Goal: Task Accomplishment & Management: Manage account settings

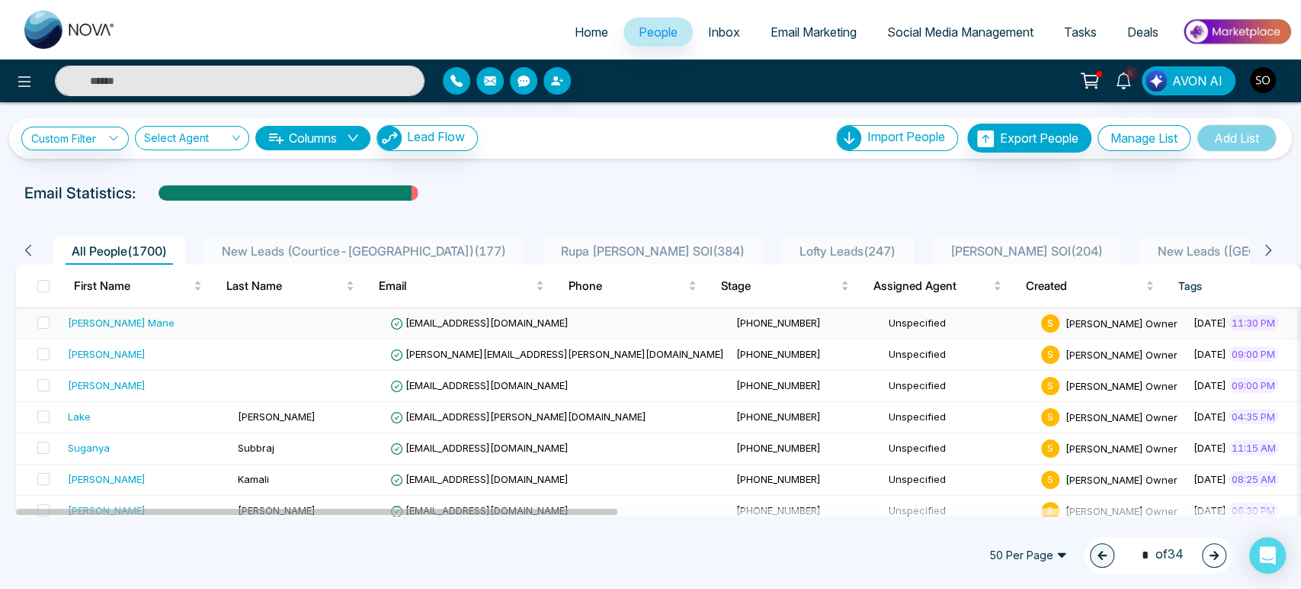
click at [76, 330] on div "[PERSON_NAME] Mane" at bounding box center [121, 322] width 107 height 15
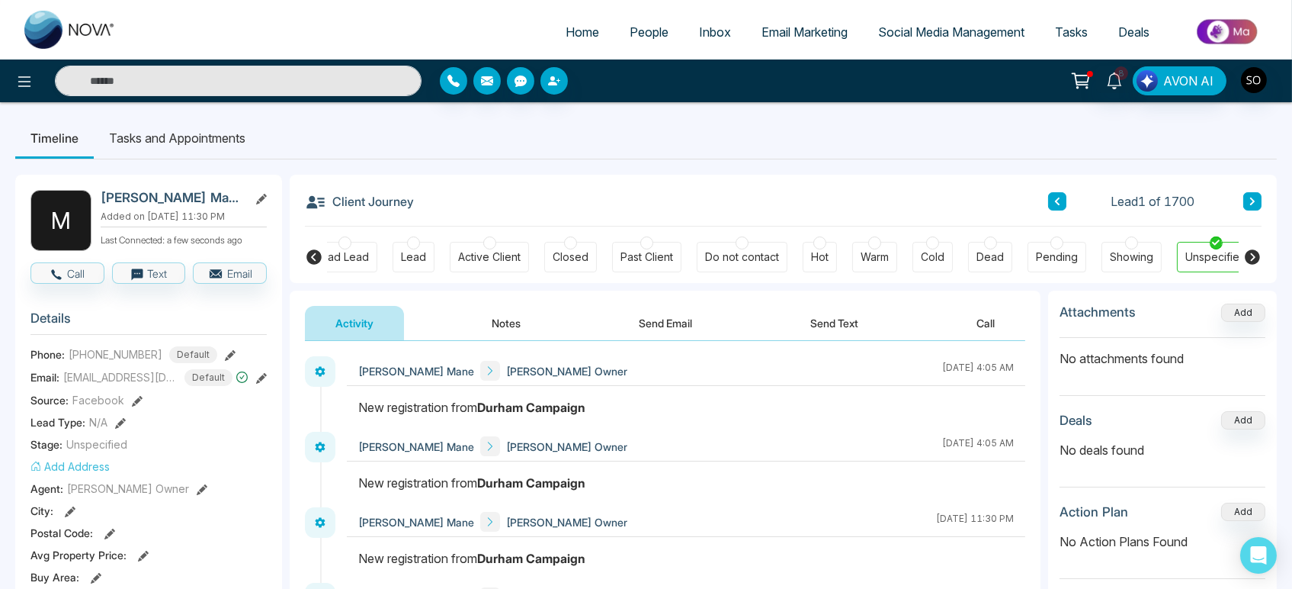
scroll to position [0, 195]
click at [263, 200] on icon at bounding box center [261, 199] width 11 height 11
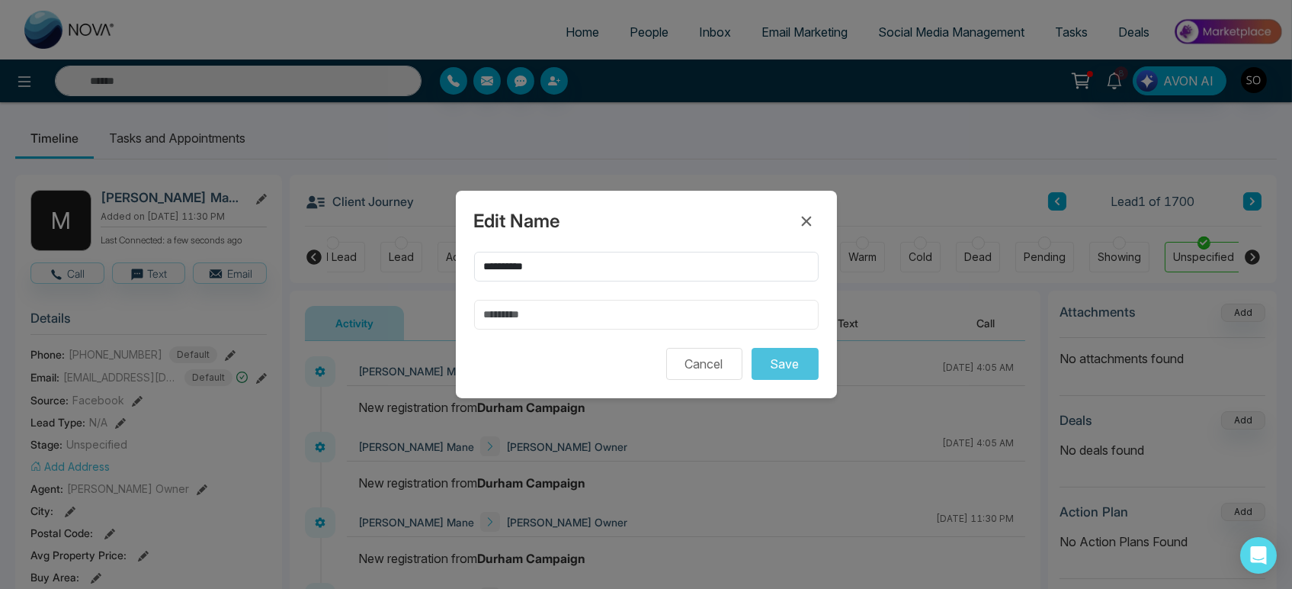
drag, startPoint x: 491, startPoint y: 311, endPoint x: 476, endPoint y: 322, distance: 18.0
click at [492, 310] on input "text" at bounding box center [646, 315] width 345 height 30
type input "****"
drag, startPoint x: 523, startPoint y: 256, endPoint x: 686, endPoint y: 271, distance: 163.9
click at [686, 271] on input "**********" at bounding box center [646, 267] width 345 height 30
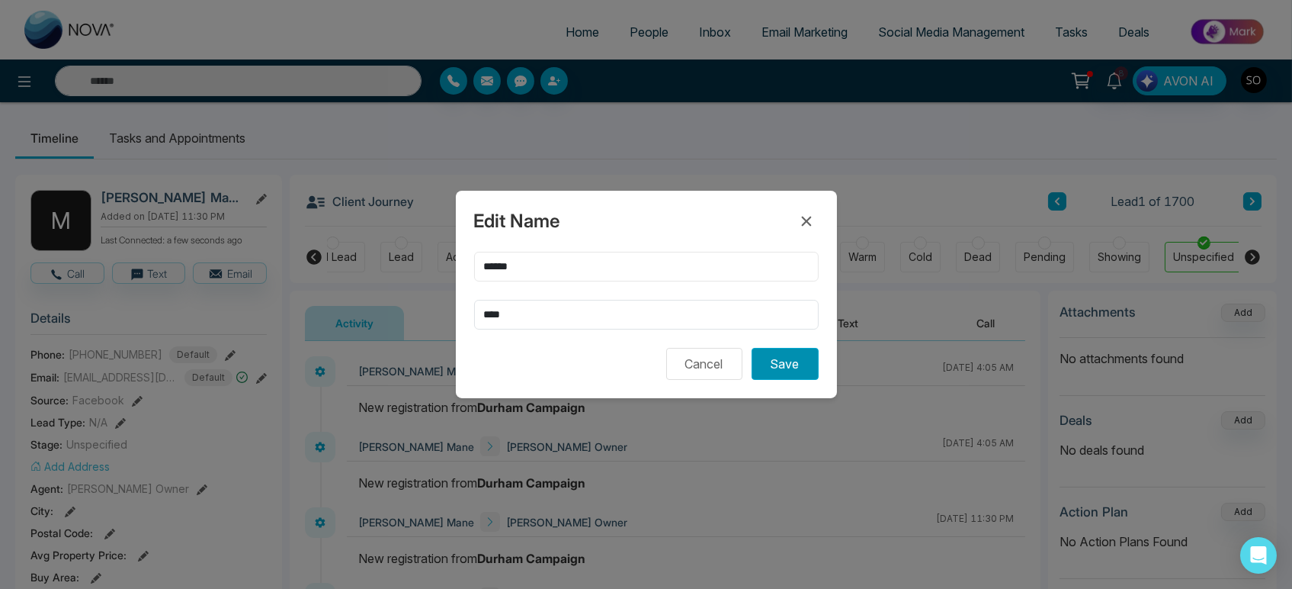
type input "*****"
click at [788, 374] on button "Save" at bounding box center [785, 364] width 67 height 32
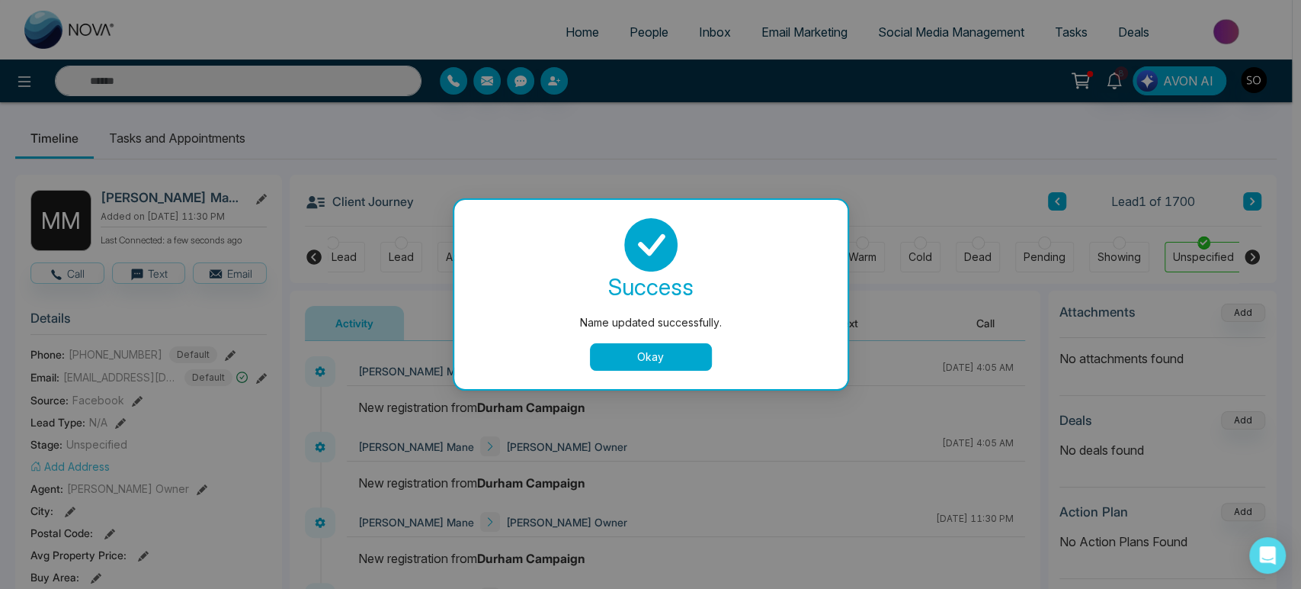
click at [665, 354] on button "Okay" at bounding box center [651, 356] width 122 height 27
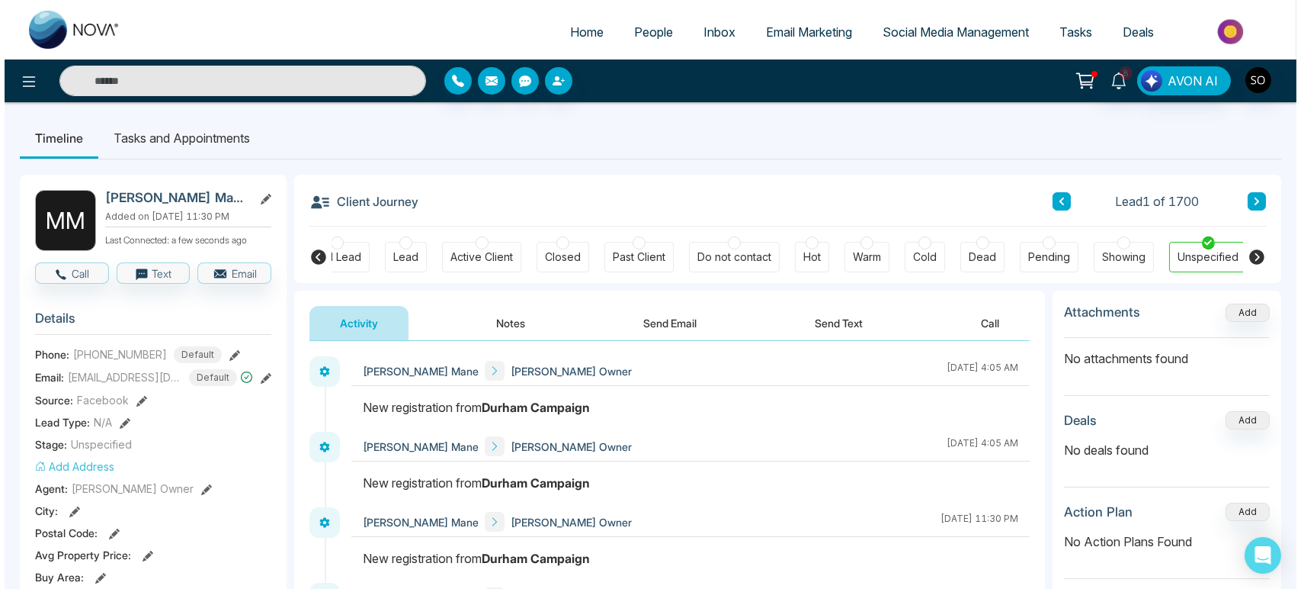
scroll to position [0, 186]
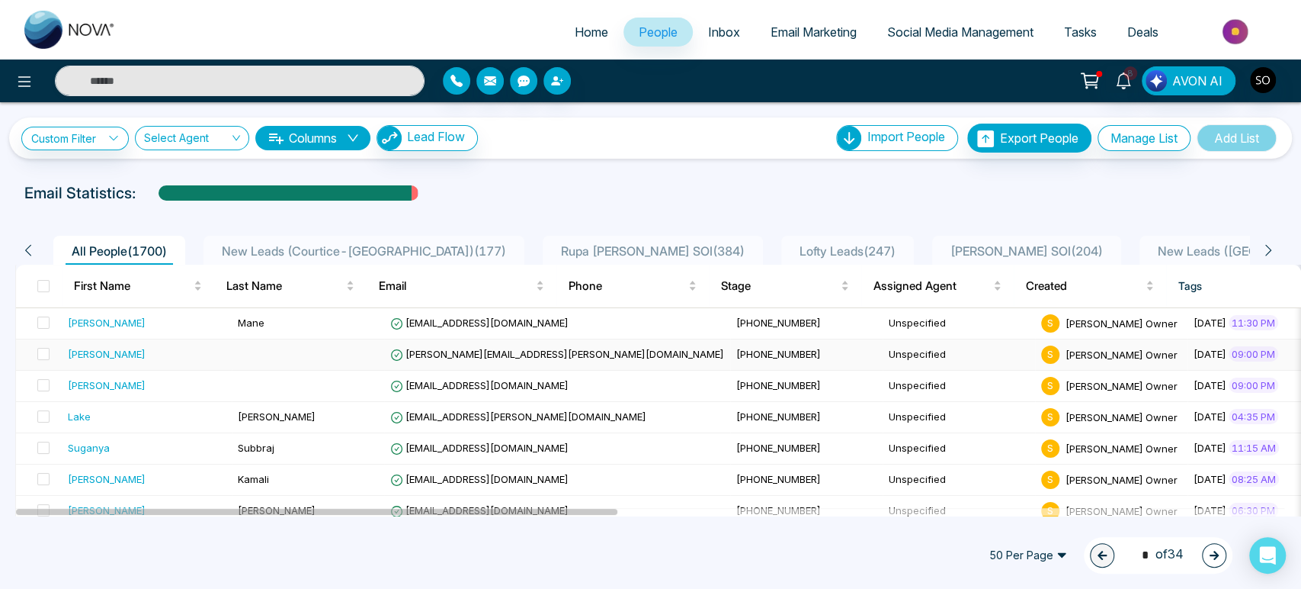
click at [111, 361] on div "[PERSON_NAME]" at bounding box center [107, 353] width 78 height 15
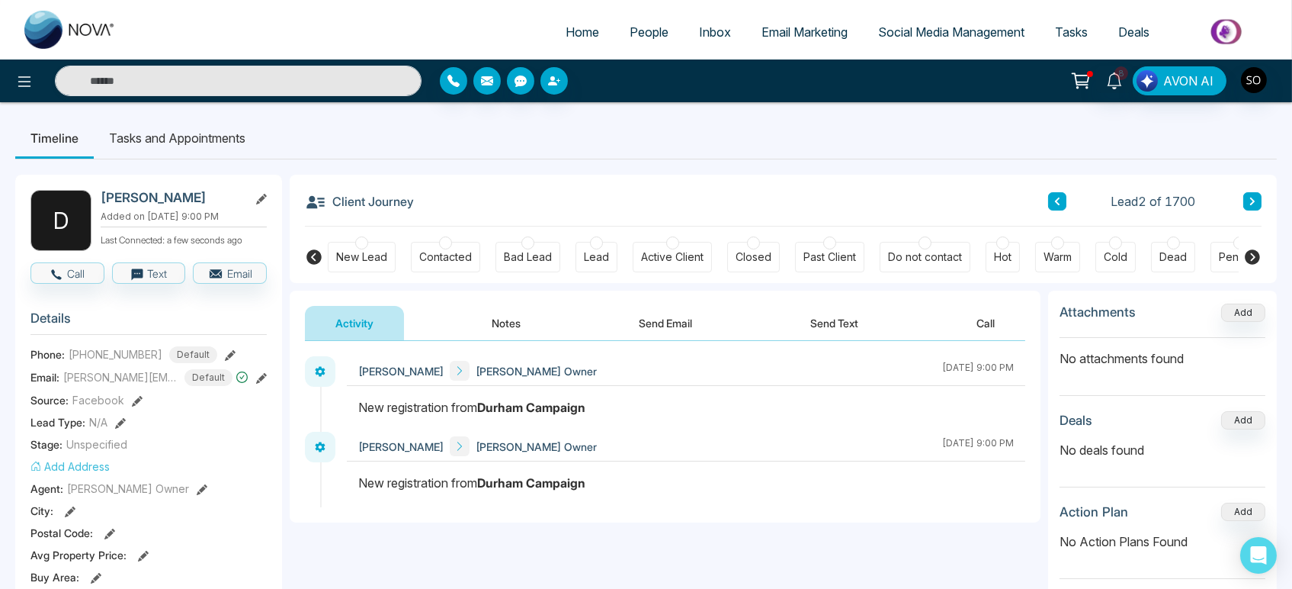
click at [264, 202] on icon at bounding box center [261, 199] width 11 height 11
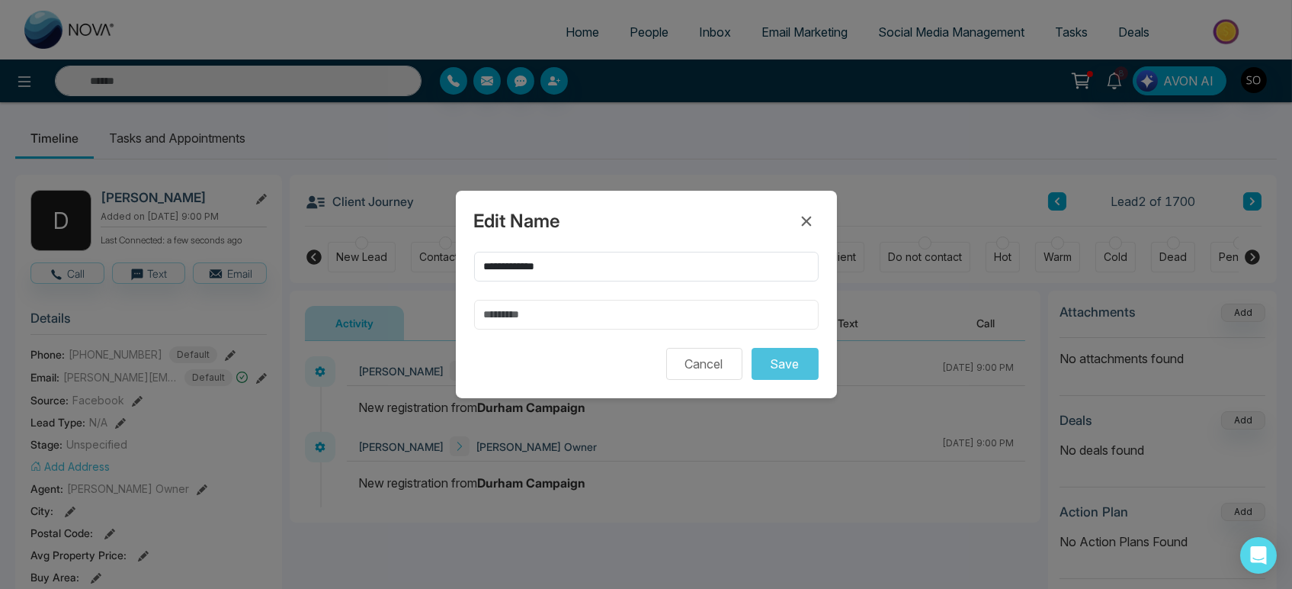
click at [530, 319] on input "text" at bounding box center [646, 315] width 345 height 30
type input "******"
drag, startPoint x: 518, startPoint y: 257, endPoint x: 654, endPoint y: 269, distance: 136.2
click at [654, 269] on input "**********" at bounding box center [646, 267] width 345 height 30
type input "******"
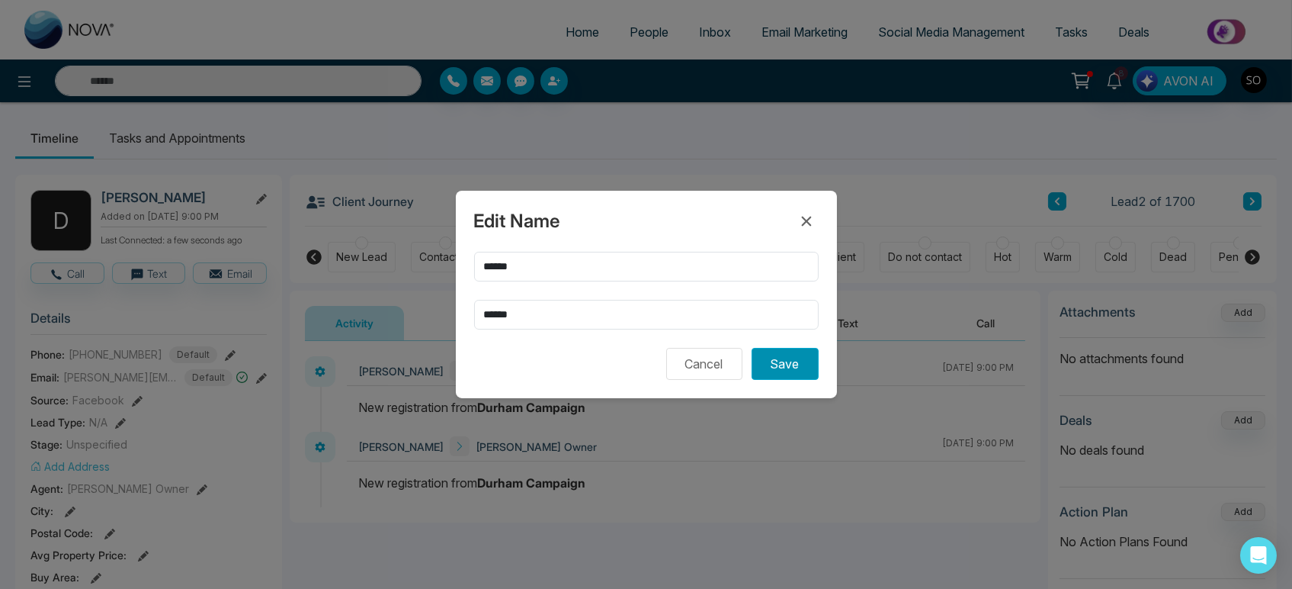
click at [774, 378] on button "Save" at bounding box center [785, 364] width 67 height 32
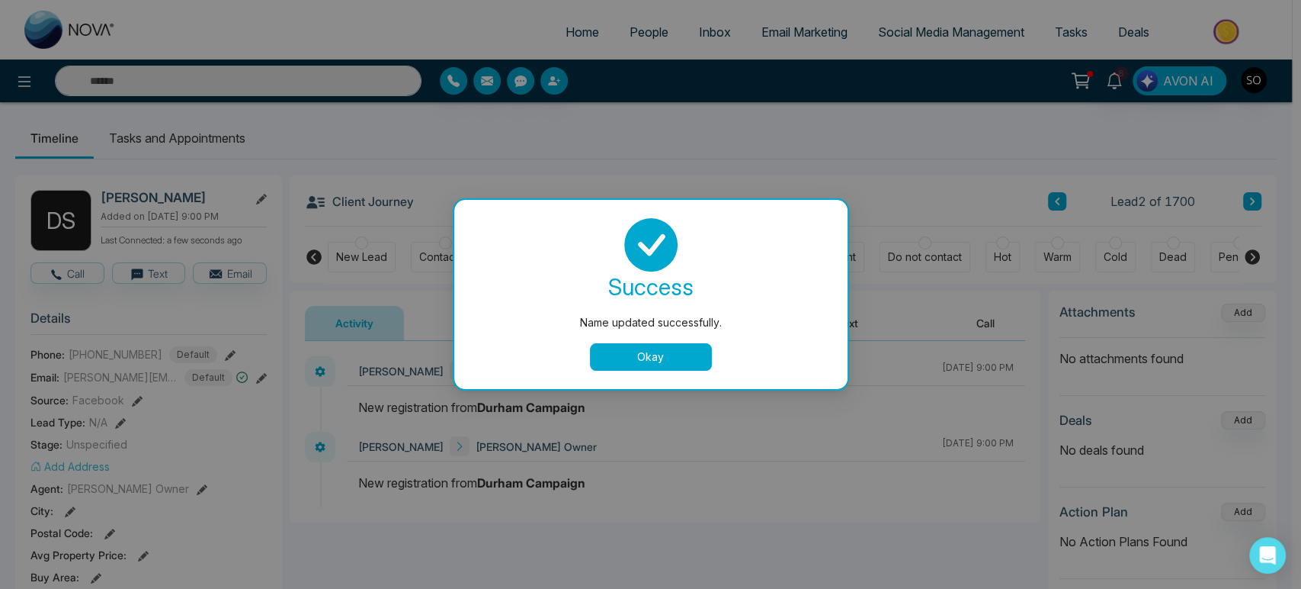
click at [659, 357] on button "Okay" at bounding box center [651, 356] width 122 height 27
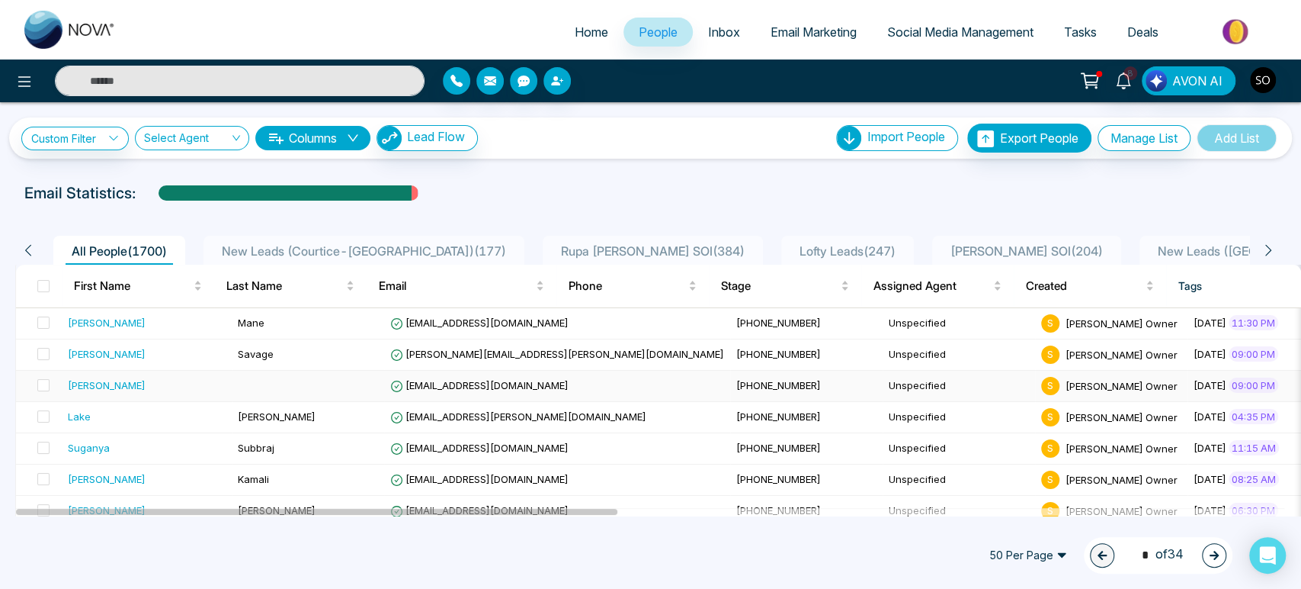
click at [100, 393] on div "[PERSON_NAME]" at bounding box center [107, 384] width 78 height 15
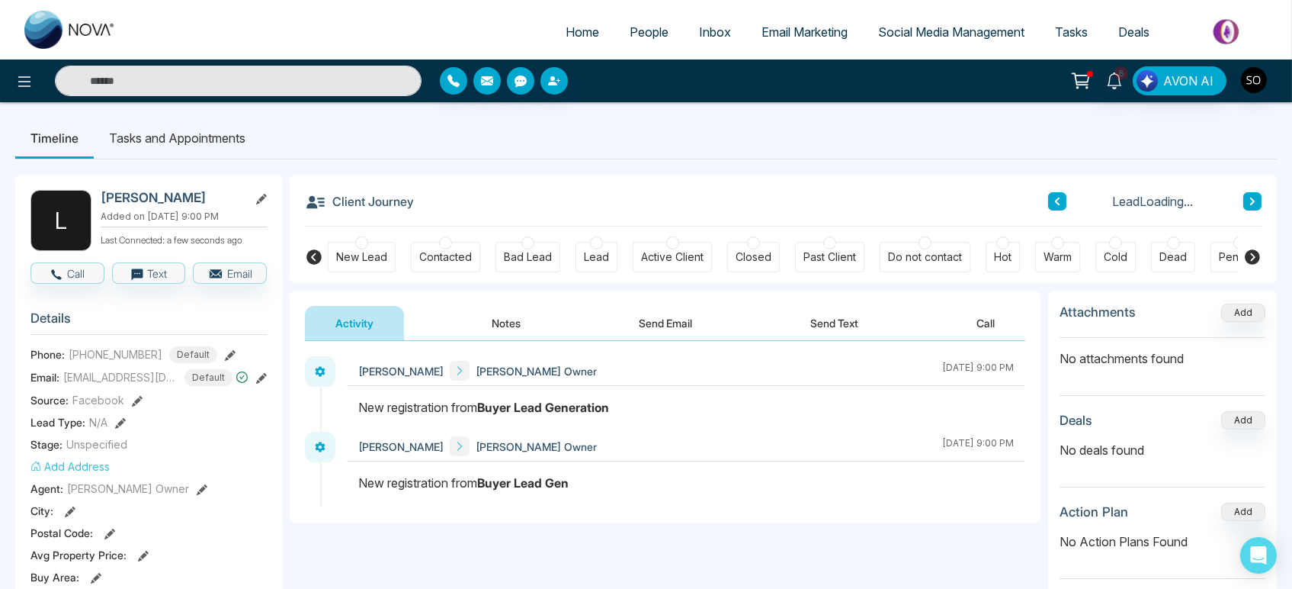
click at [262, 202] on icon at bounding box center [261, 199] width 11 height 11
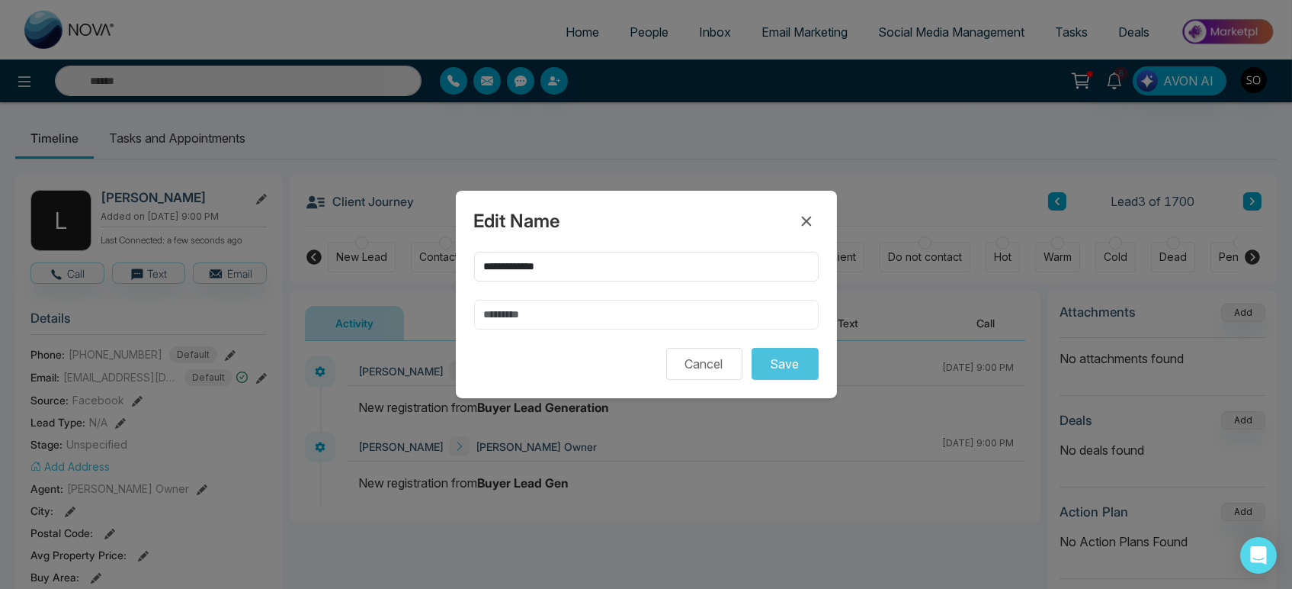
drag, startPoint x: 516, startPoint y: 317, endPoint x: 499, endPoint y: 350, distance: 37.2
click at [516, 317] on input "text" at bounding box center [646, 315] width 345 height 30
type input "******"
click at [520, 275] on input "**********" at bounding box center [646, 267] width 345 height 30
type input "******"
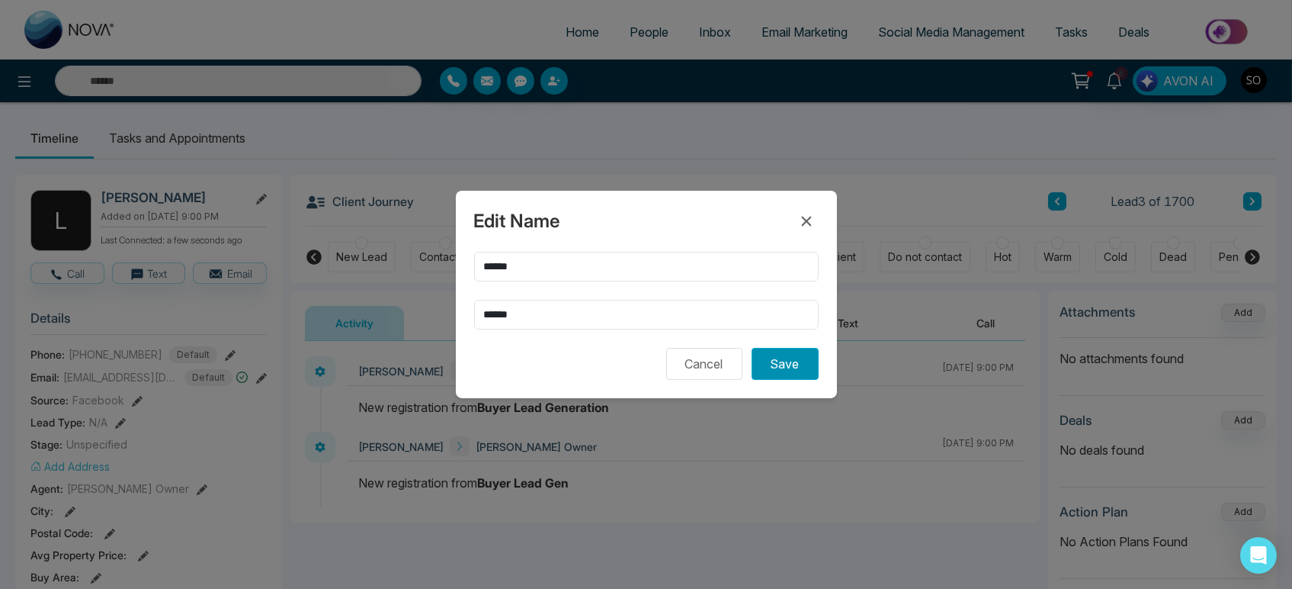
click at [786, 368] on button "Save" at bounding box center [785, 364] width 67 height 32
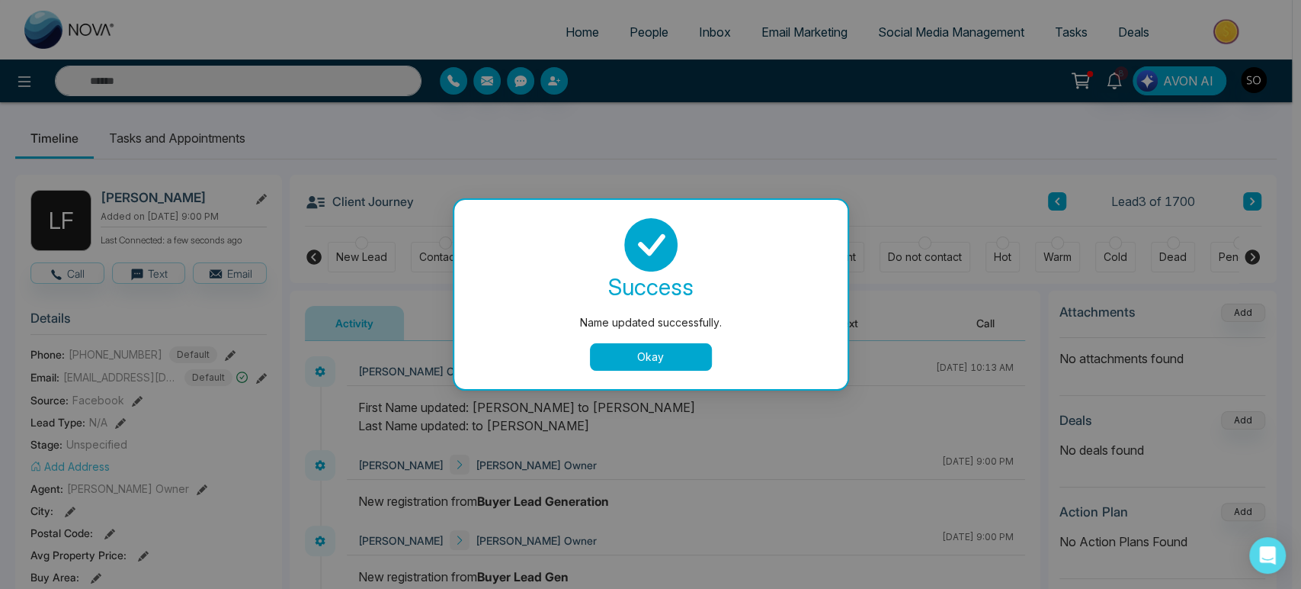
click at [632, 343] on div "success Name updated successfully. Okay" at bounding box center [651, 294] width 357 height 152
click at [628, 359] on button "Okay" at bounding box center [651, 356] width 122 height 27
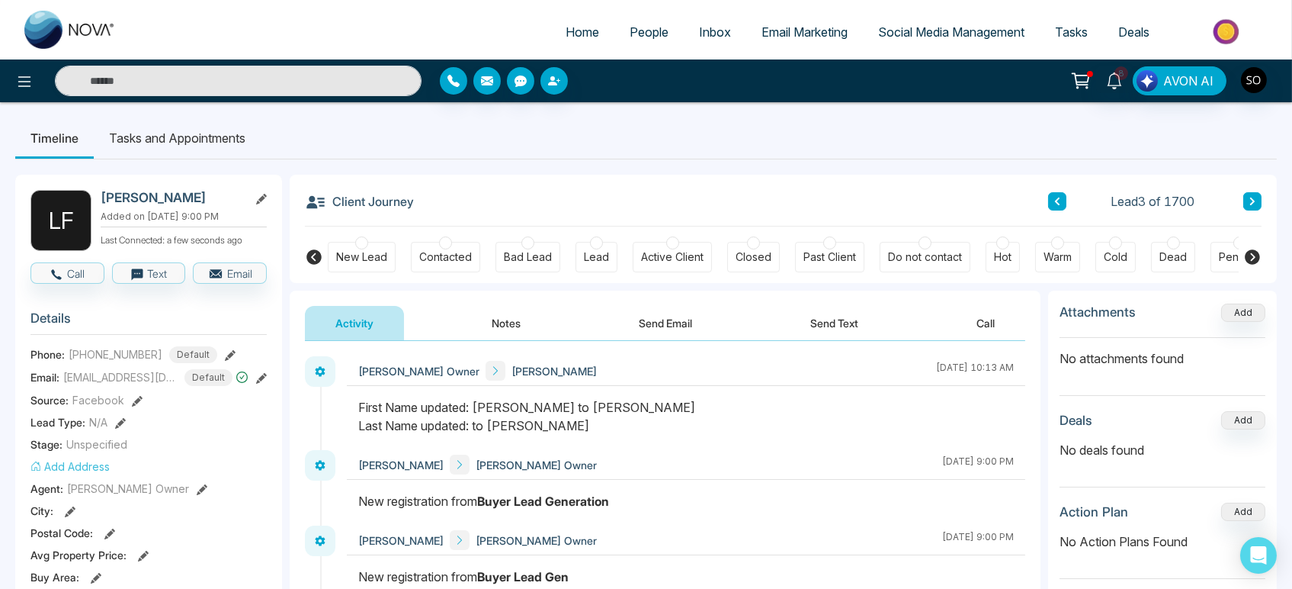
click at [634, 31] on span "People" at bounding box center [649, 31] width 39 height 15
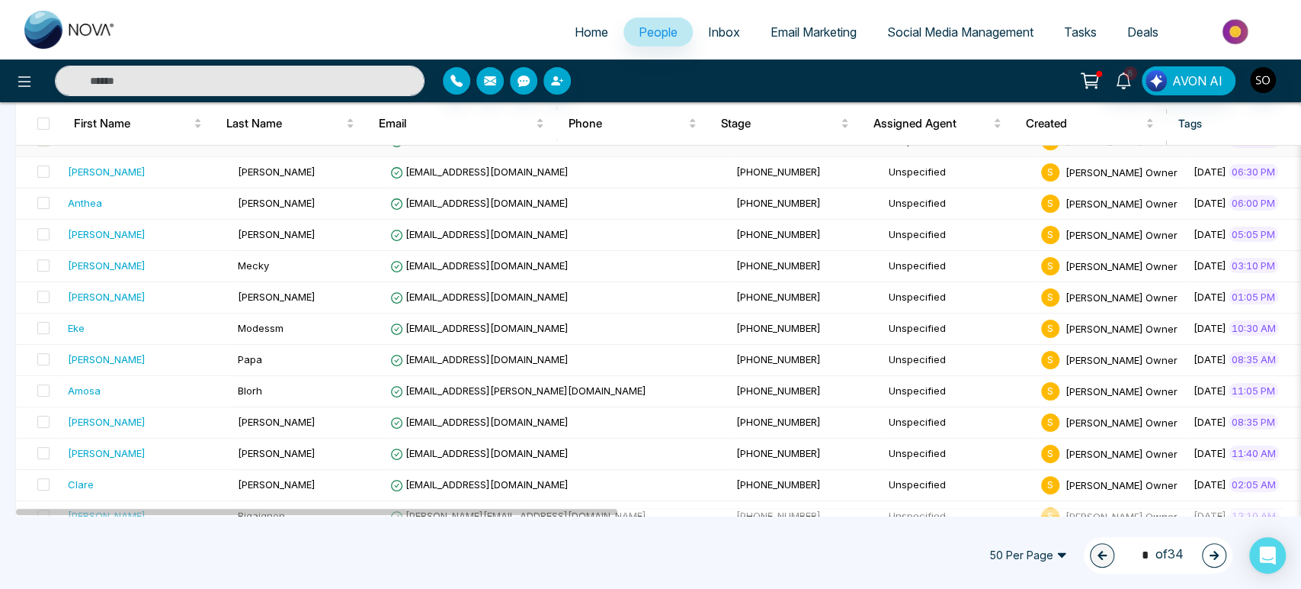
scroll to position [423, 0]
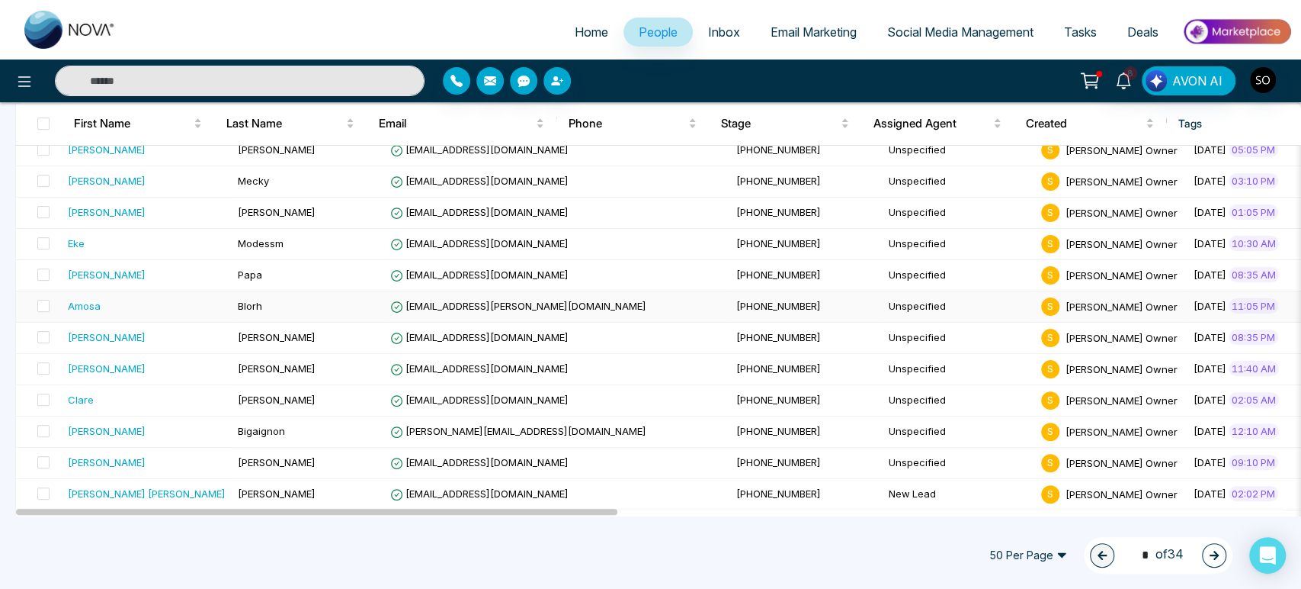
click at [238, 312] on span "Blorh" at bounding box center [250, 306] width 24 height 12
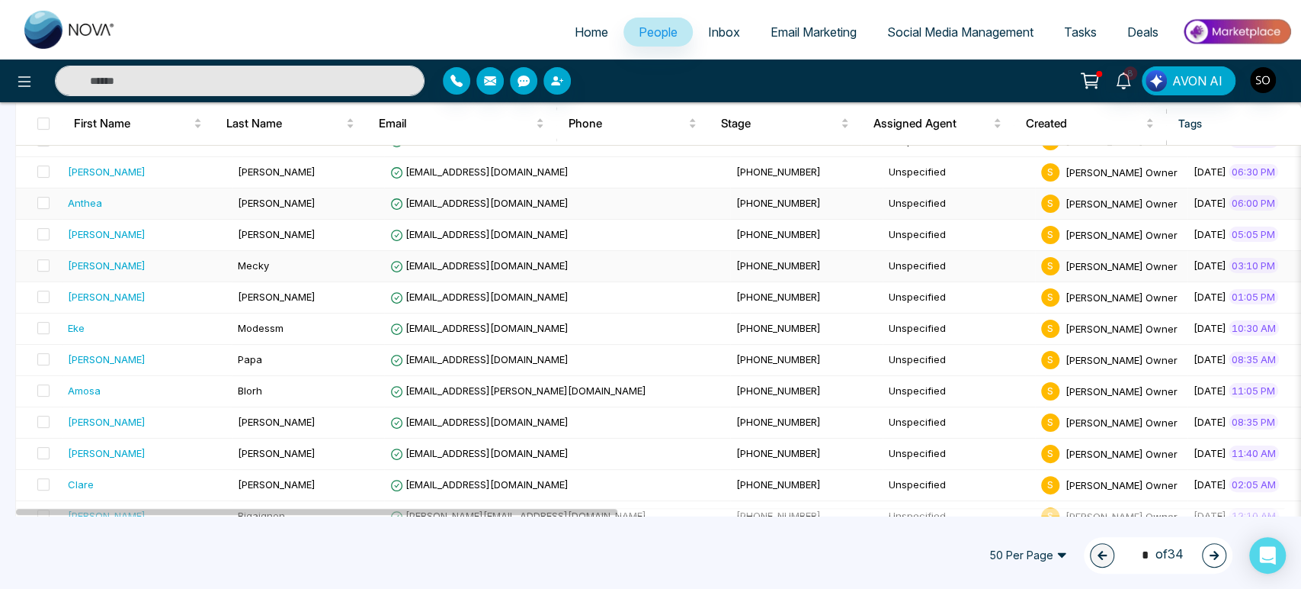
scroll to position [423, 0]
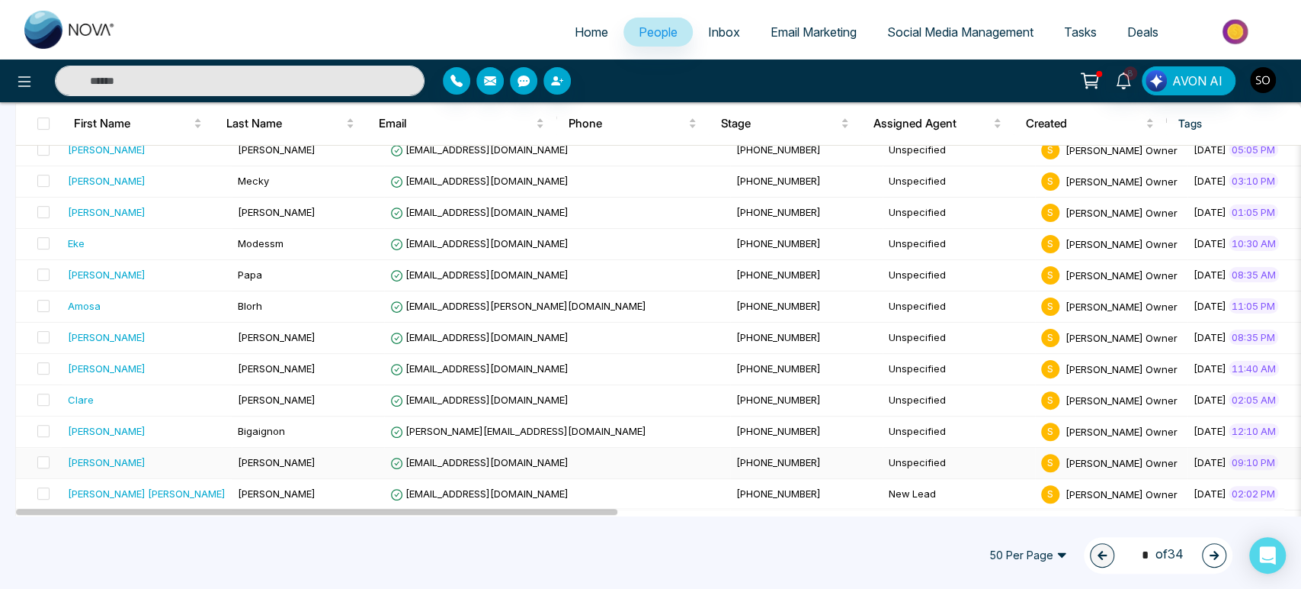
click at [239, 468] on span "[PERSON_NAME]" at bounding box center [277, 462] width 78 height 12
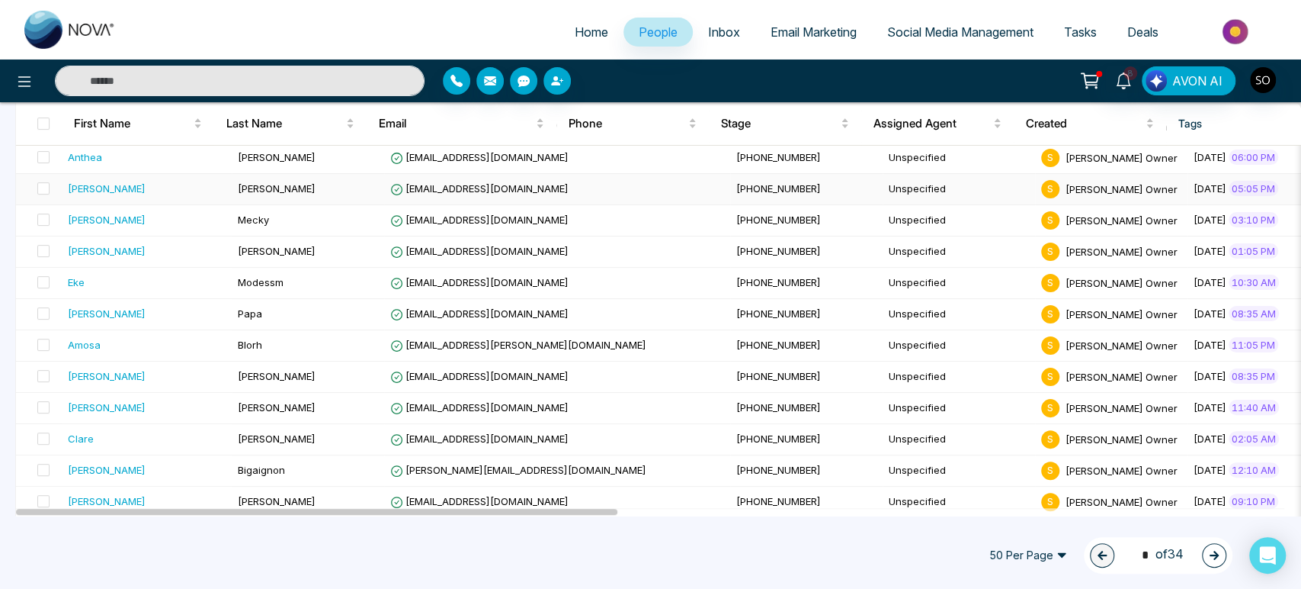
scroll to position [423, 0]
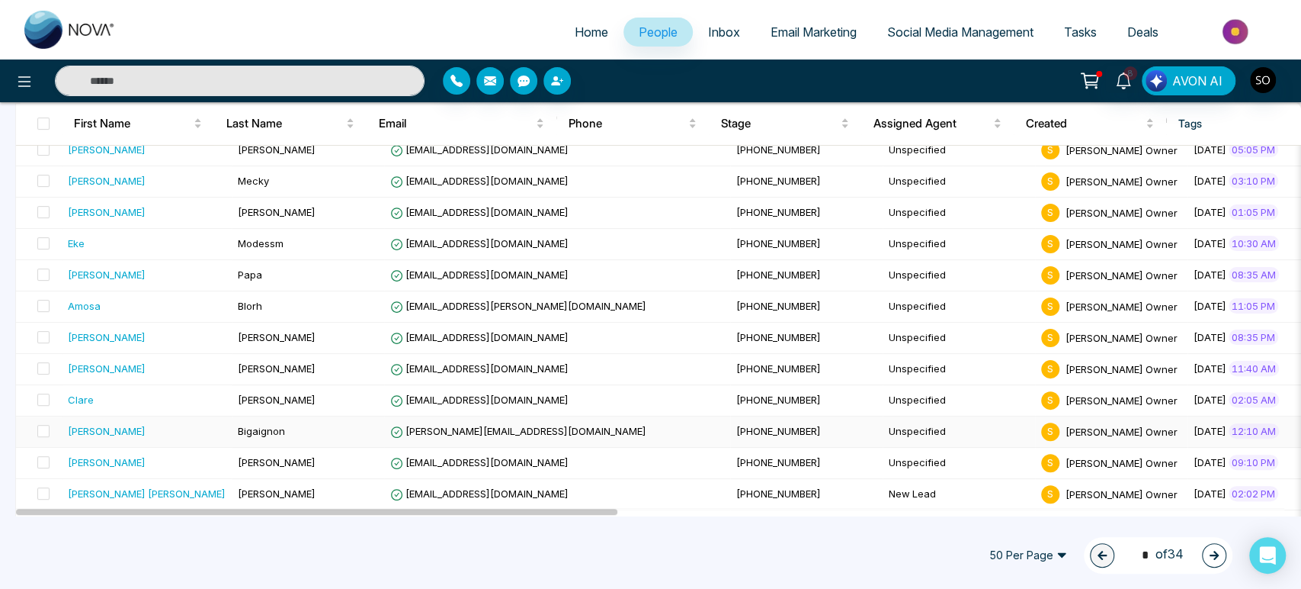
click at [90, 438] on div "[PERSON_NAME]" at bounding box center [107, 430] width 78 height 15
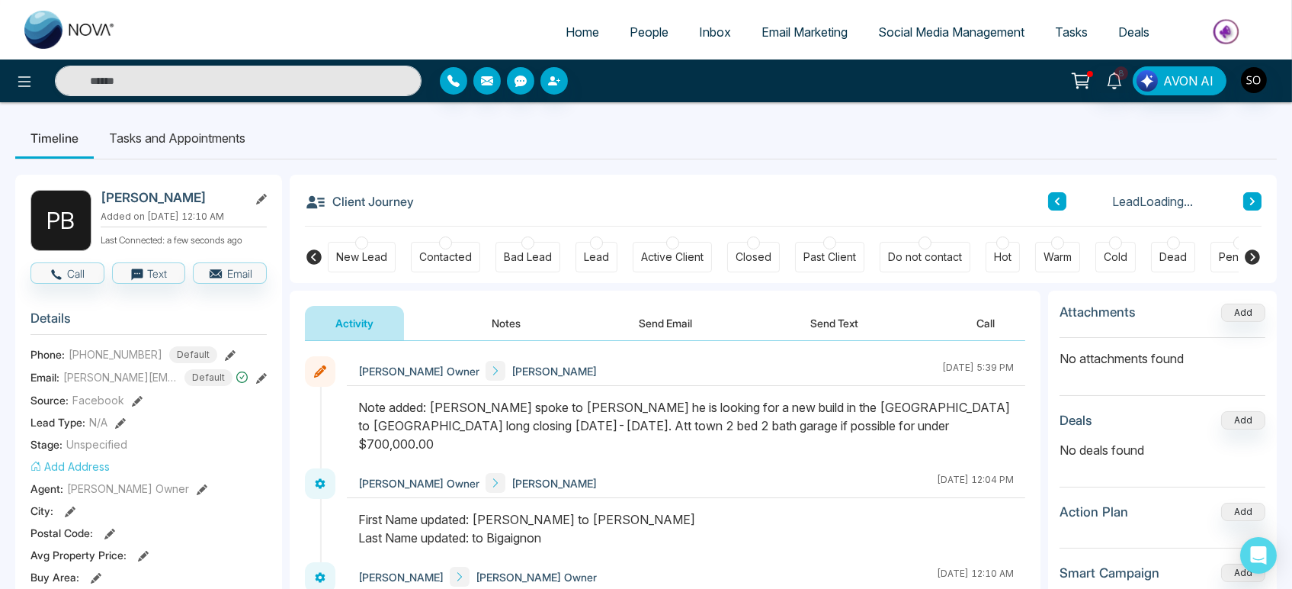
click at [90, 449] on span "Unspecified" at bounding box center [96, 444] width 61 height 16
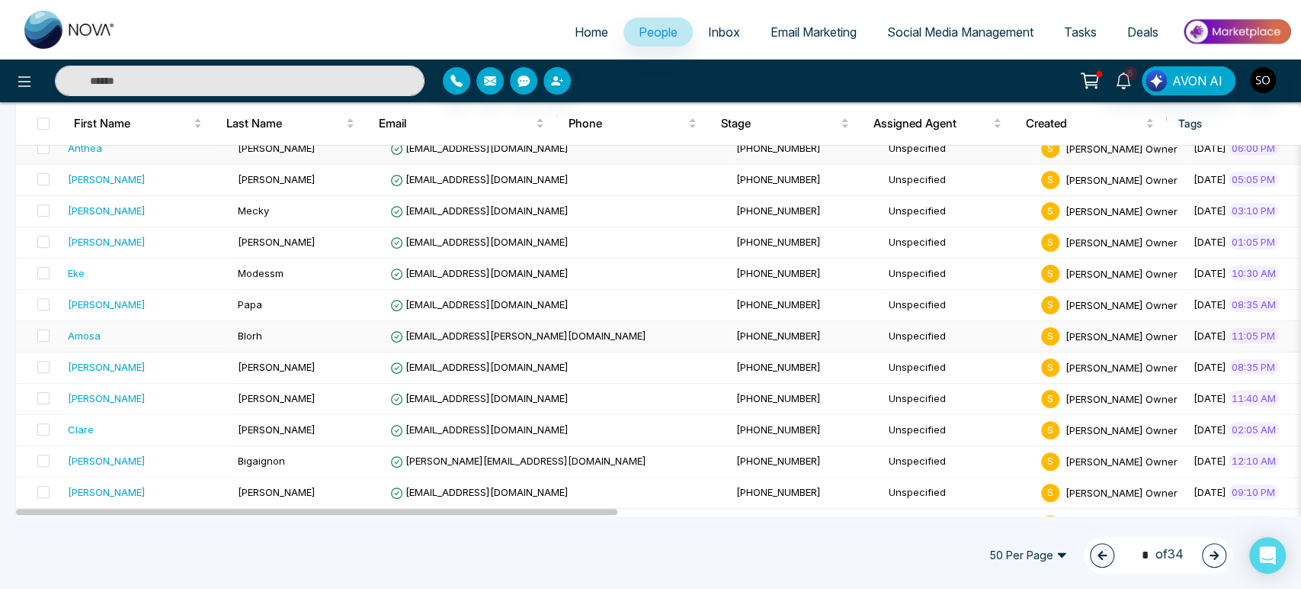
scroll to position [423, 0]
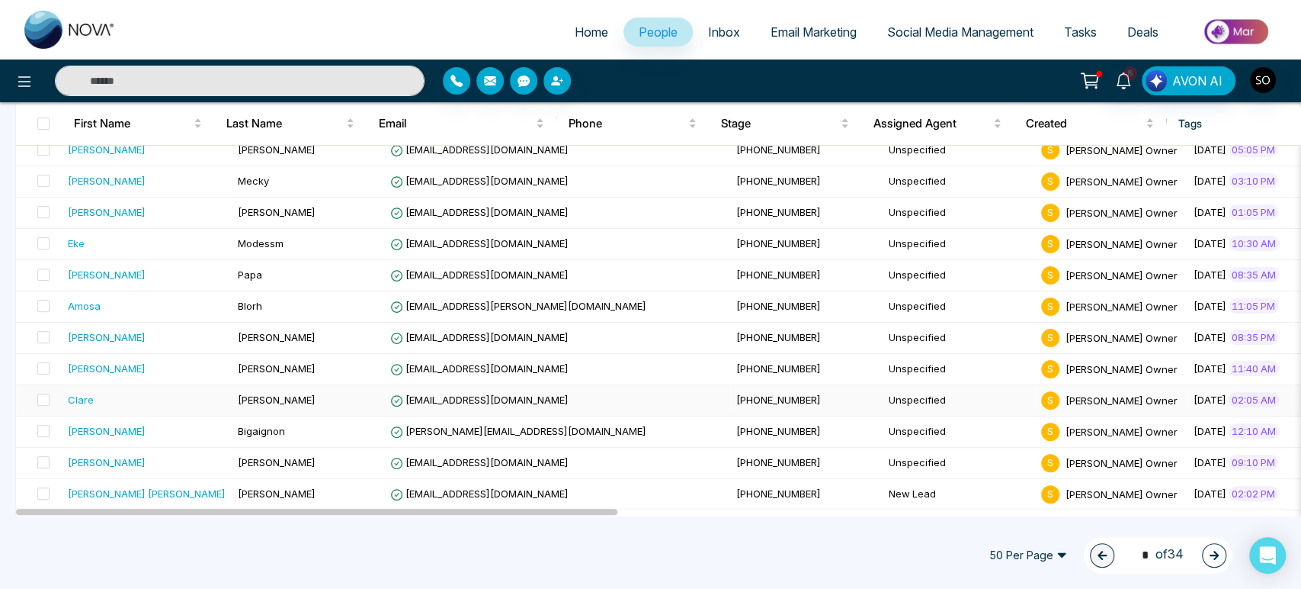
click at [253, 406] on span "[PERSON_NAME]" at bounding box center [277, 399] width 78 height 12
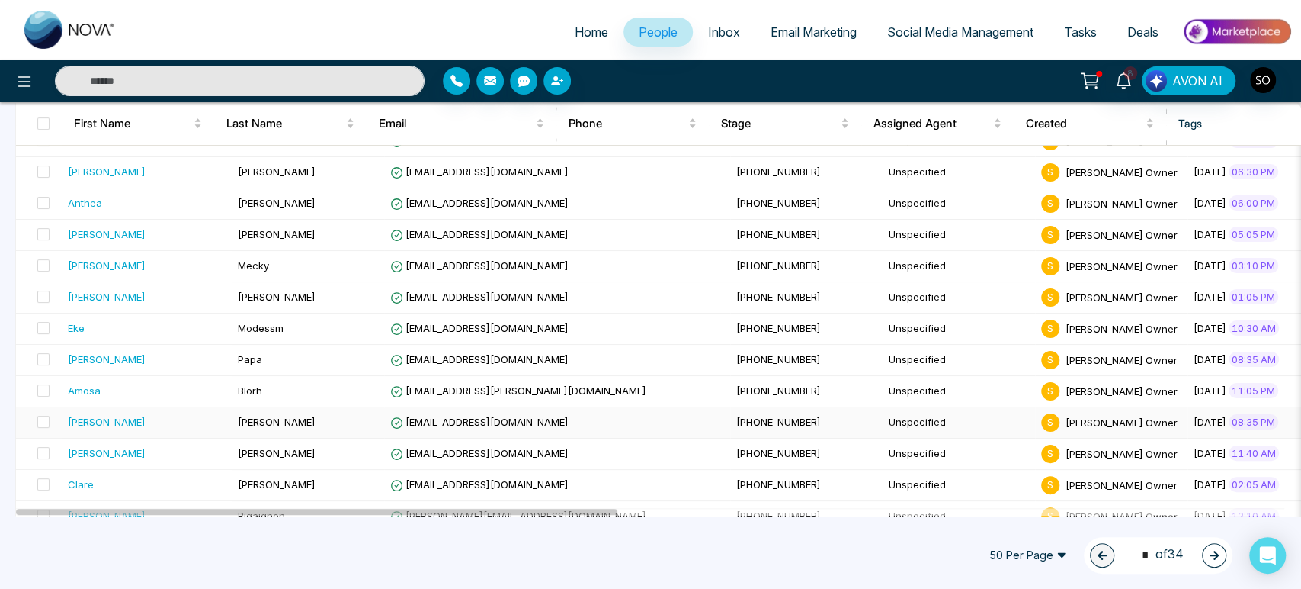
scroll to position [423, 0]
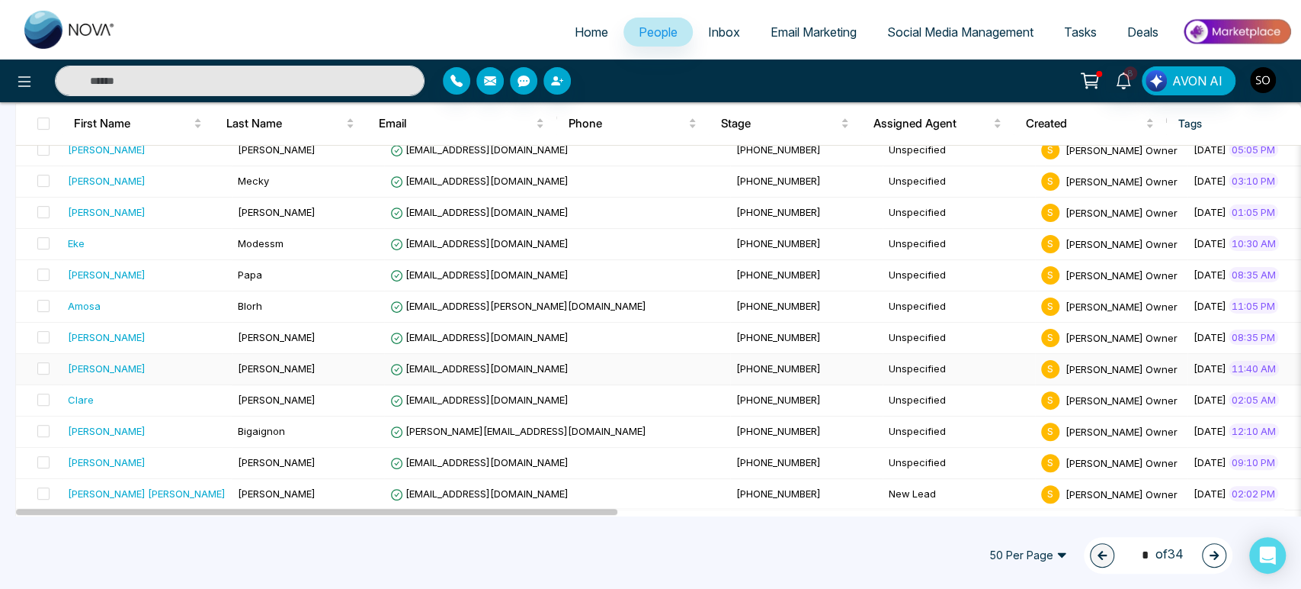
click at [545, 384] on td "[EMAIL_ADDRESS][DOMAIN_NAME]" at bounding box center [557, 369] width 346 height 31
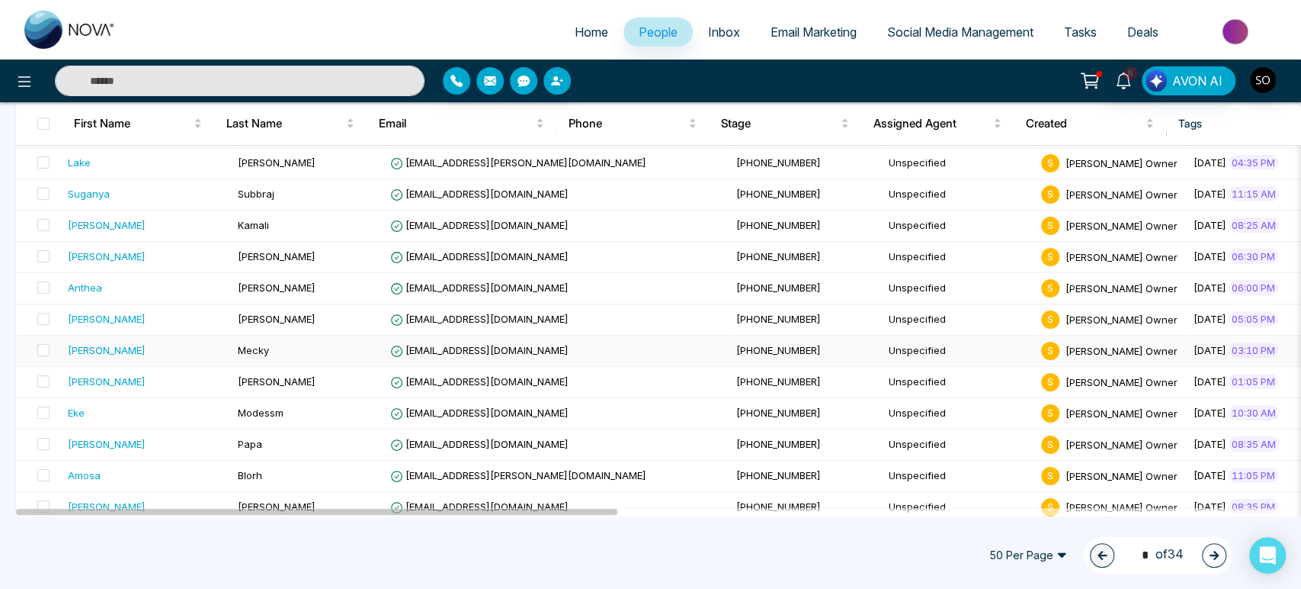
scroll to position [338, 0]
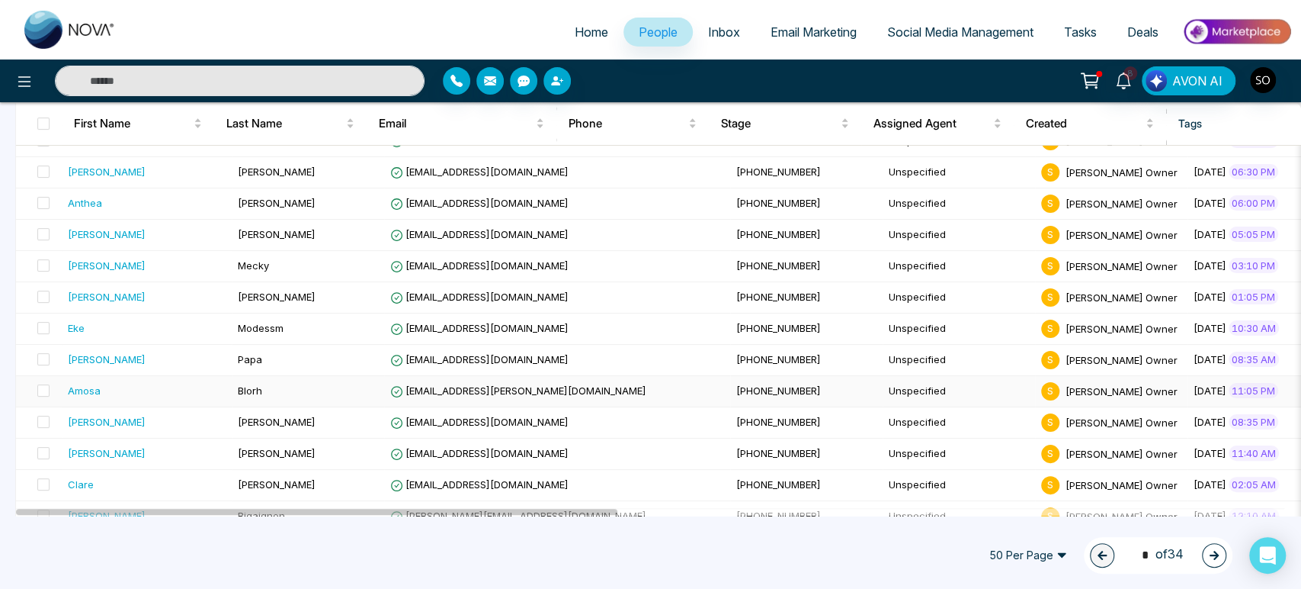
click at [239, 396] on span "Blorh" at bounding box center [250, 390] width 24 height 12
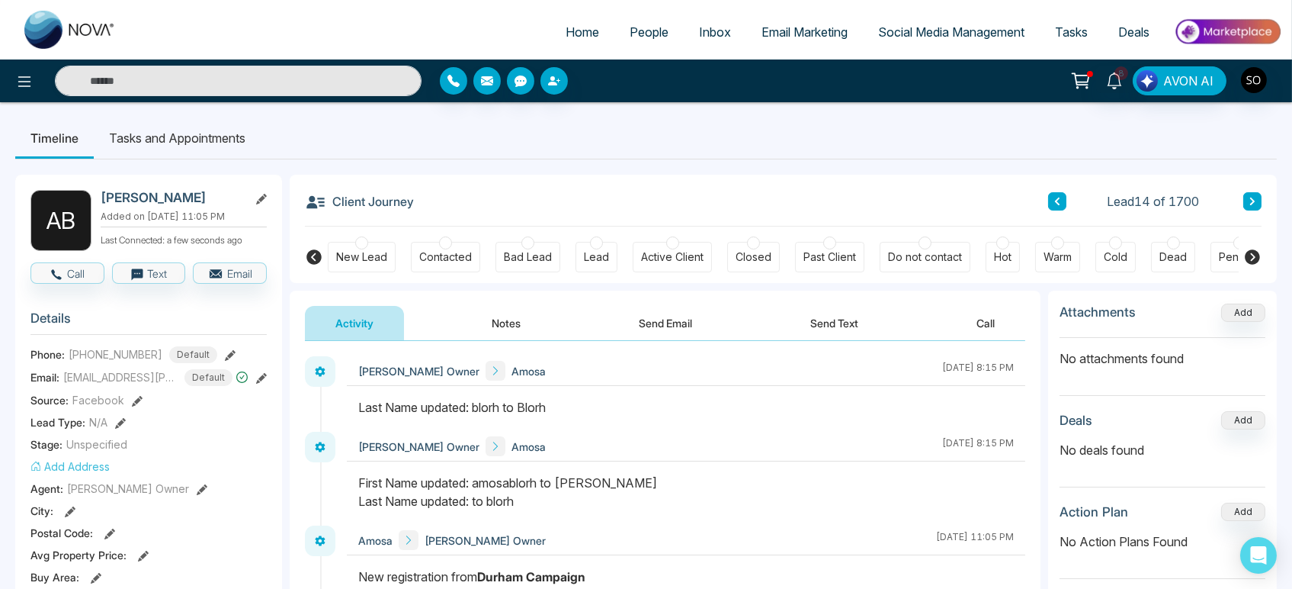
click at [239, 408] on div "Source: Facebook" at bounding box center [148, 400] width 236 height 16
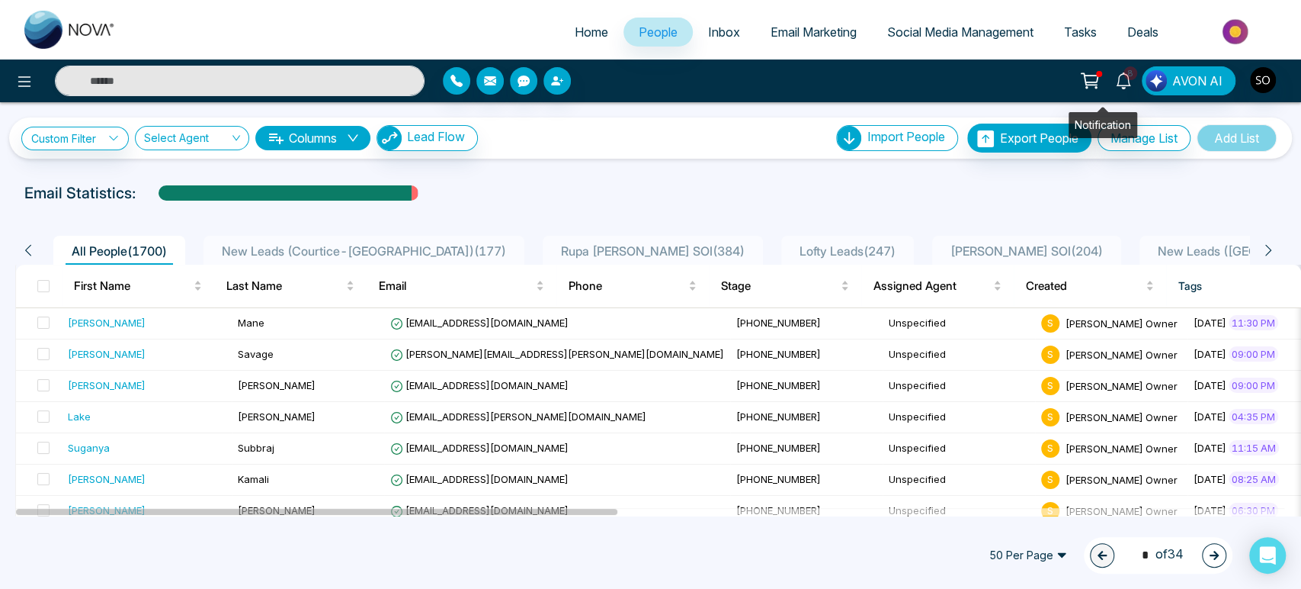
click at [1124, 76] on span "8" at bounding box center [1131, 73] width 14 height 14
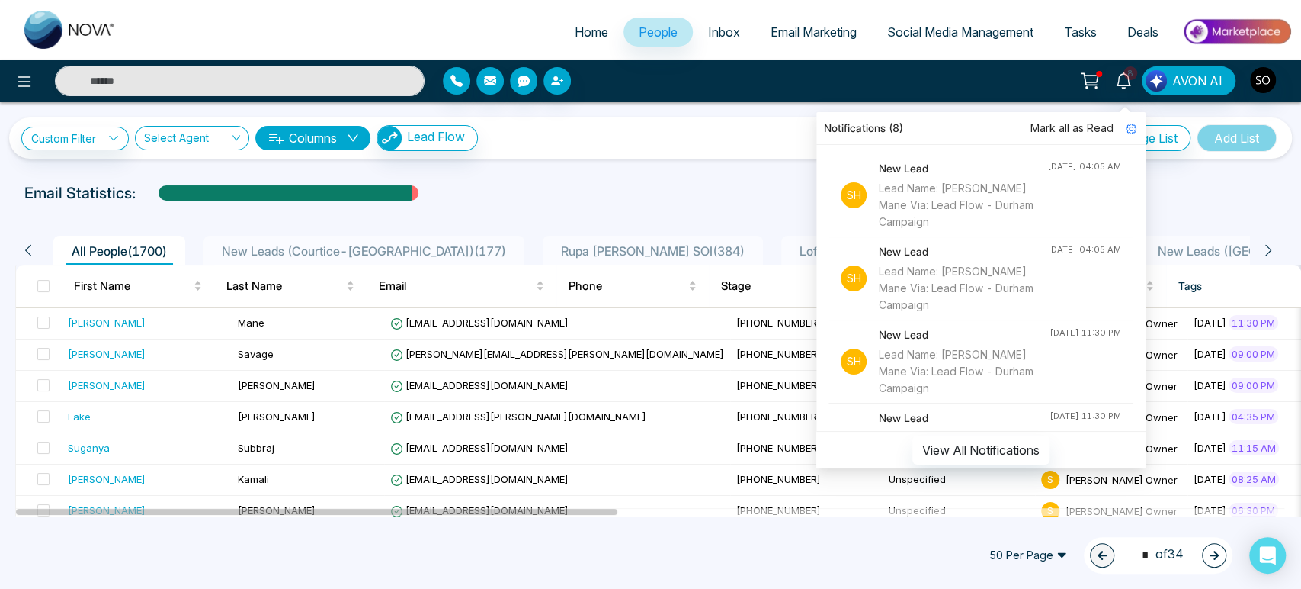
click at [1063, 127] on span "Mark all as Read" at bounding box center [1072, 128] width 83 height 17
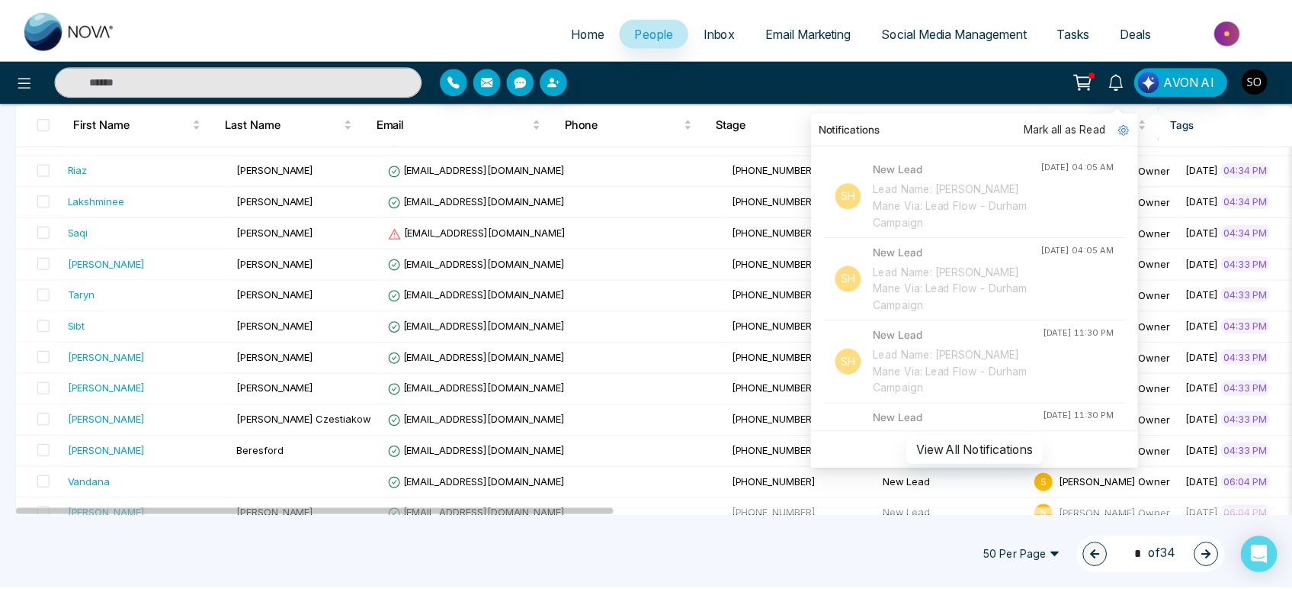
scroll to position [1101, 0]
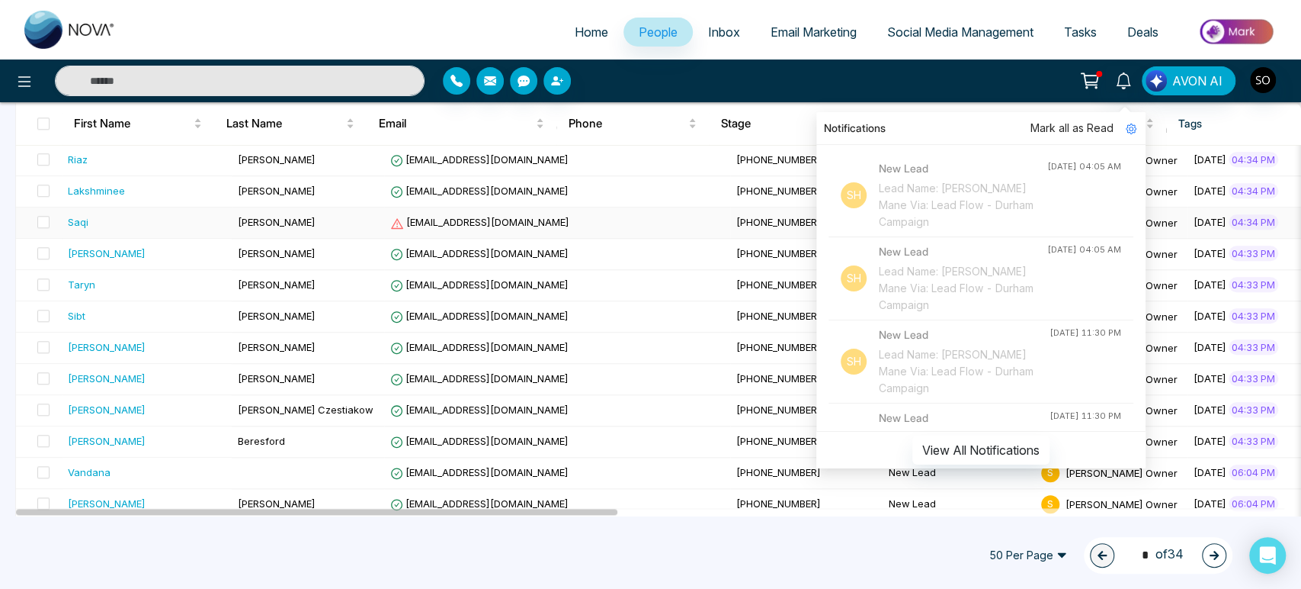
click at [443, 228] on span "[EMAIL_ADDRESS][DOMAIN_NAME]" at bounding box center [479, 222] width 179 height 12
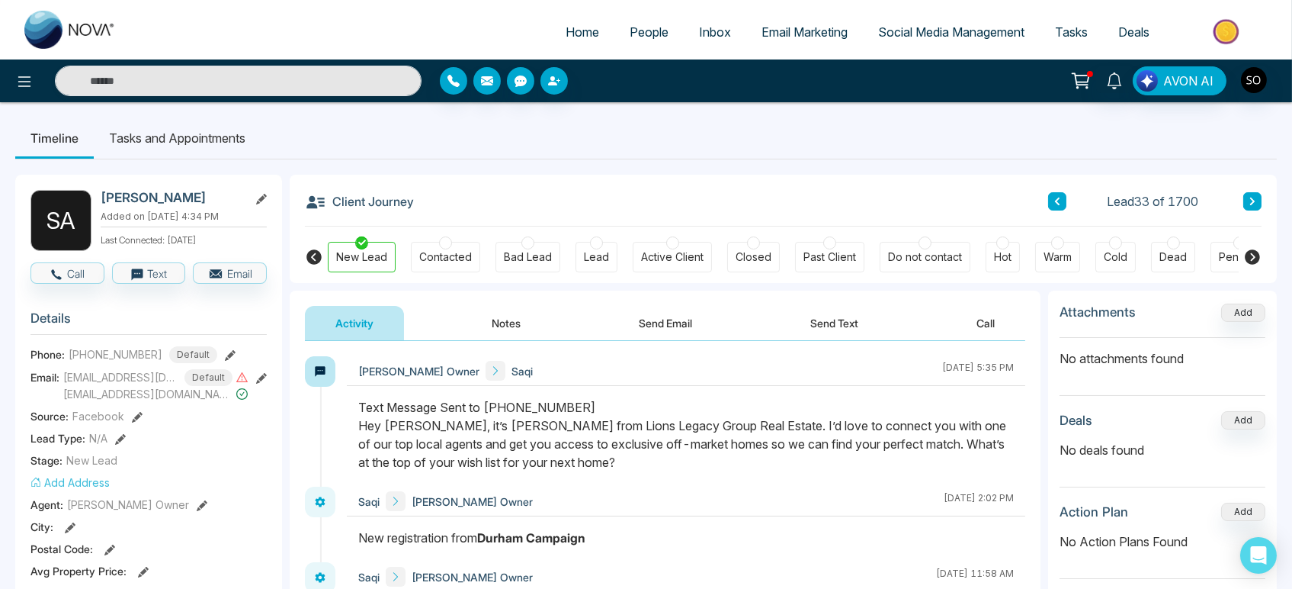
click at [260, 377] on icon at bounding box center [261, 378] width 11 height 11
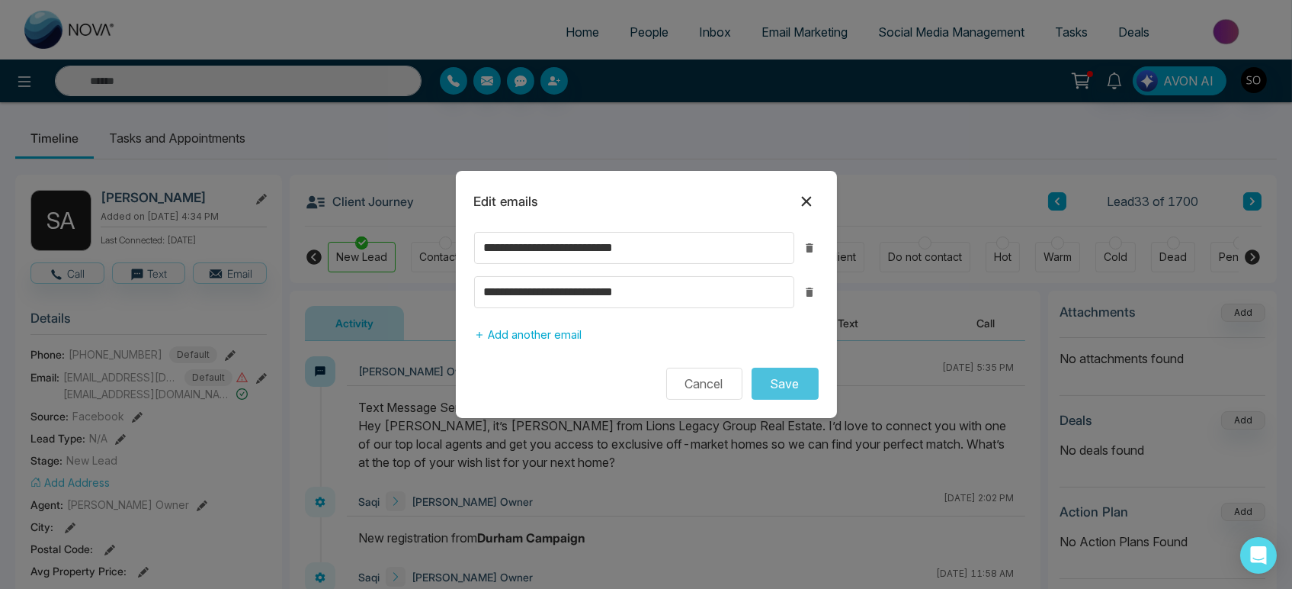
click at [802, 197] on icon at bounding box center [806, 202] width 10 height 10
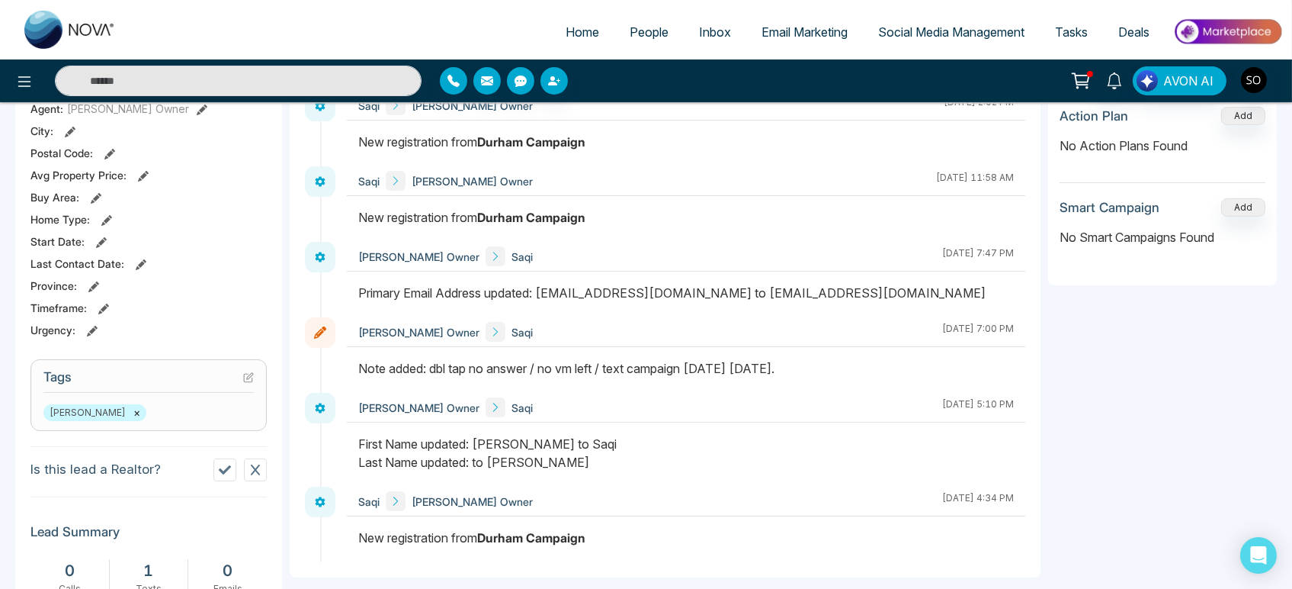
scroll to position [423, 0]
